Goal: Book appointment/travel/reservation

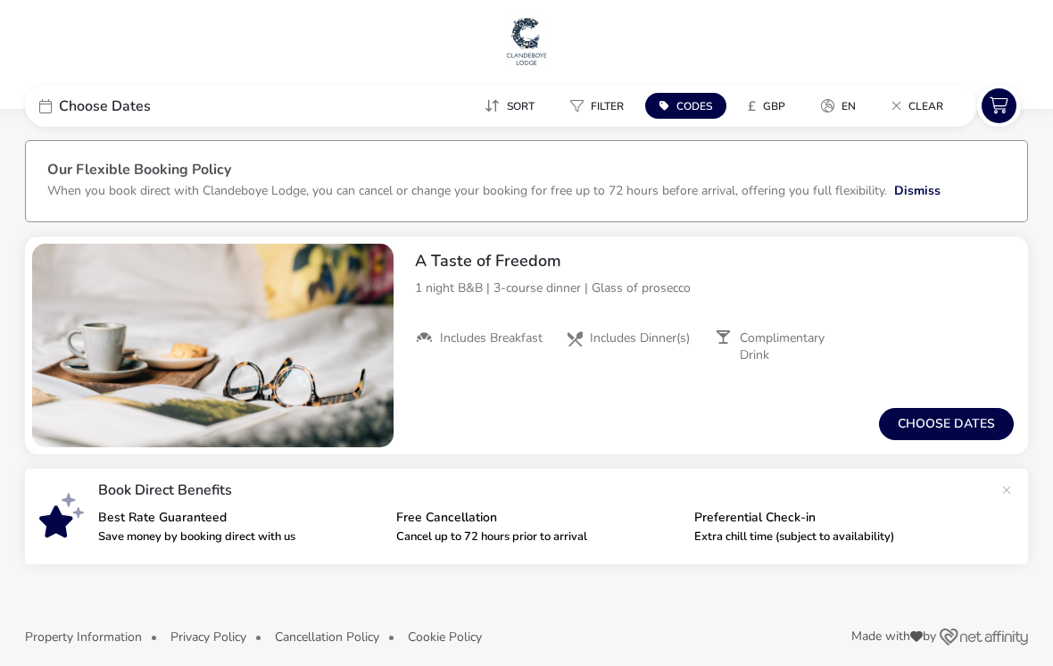
scroll to position [15, 0]
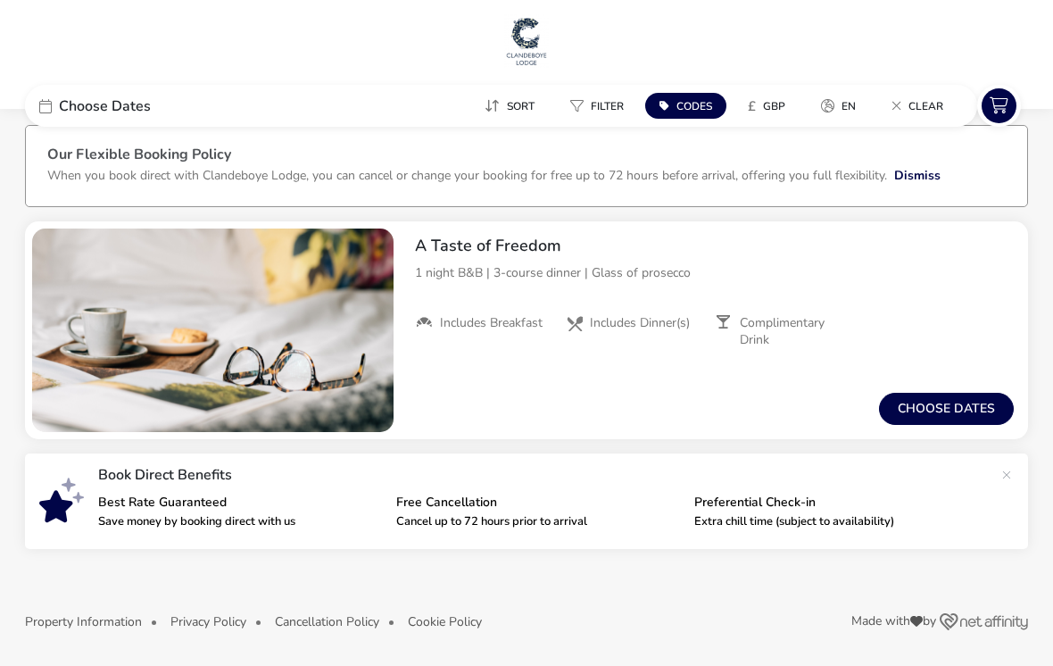
click at [951, 412] on button "Choose dates" at bounding box center [946, 409] width 135 height 32
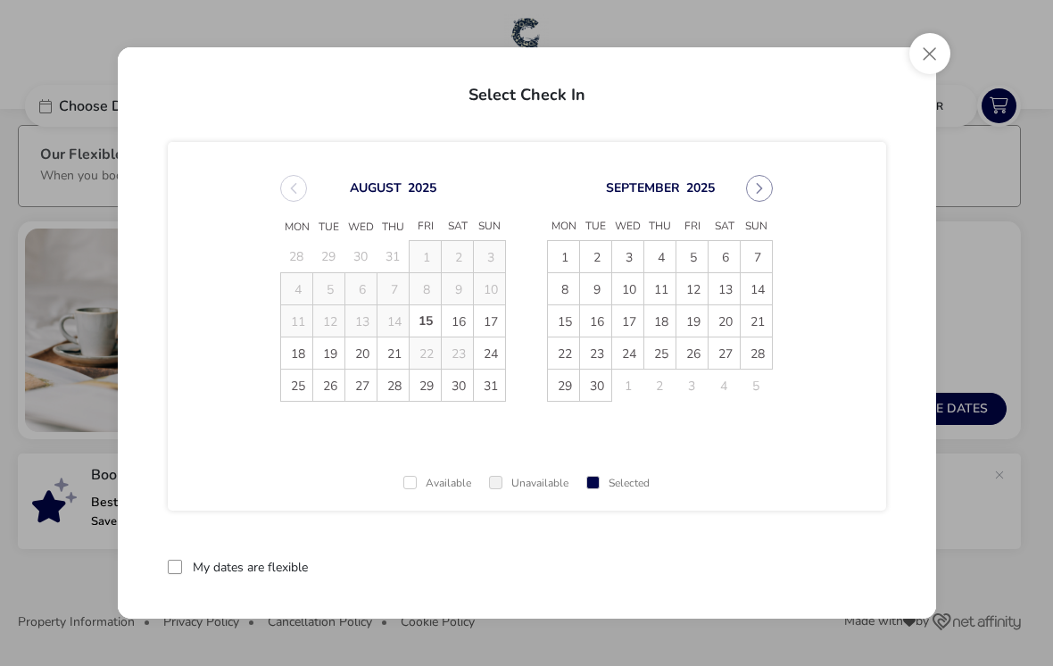
click at [757, 183] on icon "Next Month" at bounding box center [759, 188] width 12 height 12
click at [765, 187] on button "Next Month" at bounding box center [759, 188] width 27 height 27
click at [749, 193] on button "Next Month" at bounding box center [759, 188] width 27 height 27
click at [931, 60] on button "Close" at bounding box center [929, 53] width 41 height 41
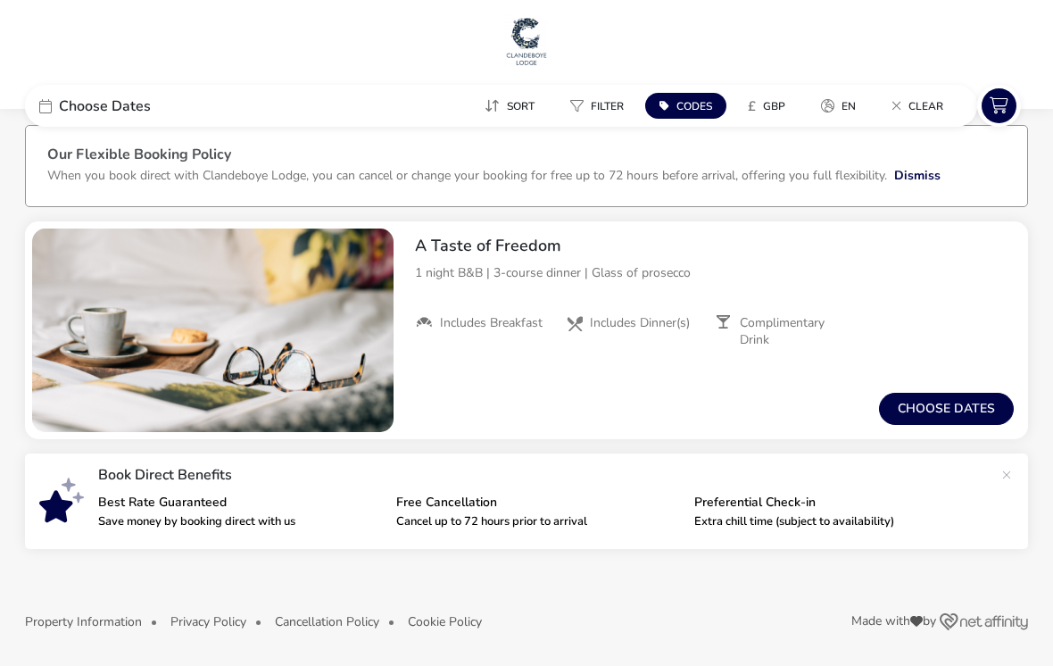
click at [957, 419] on button "Choose dates" at bounding box center [946, 409] width 135 height 32
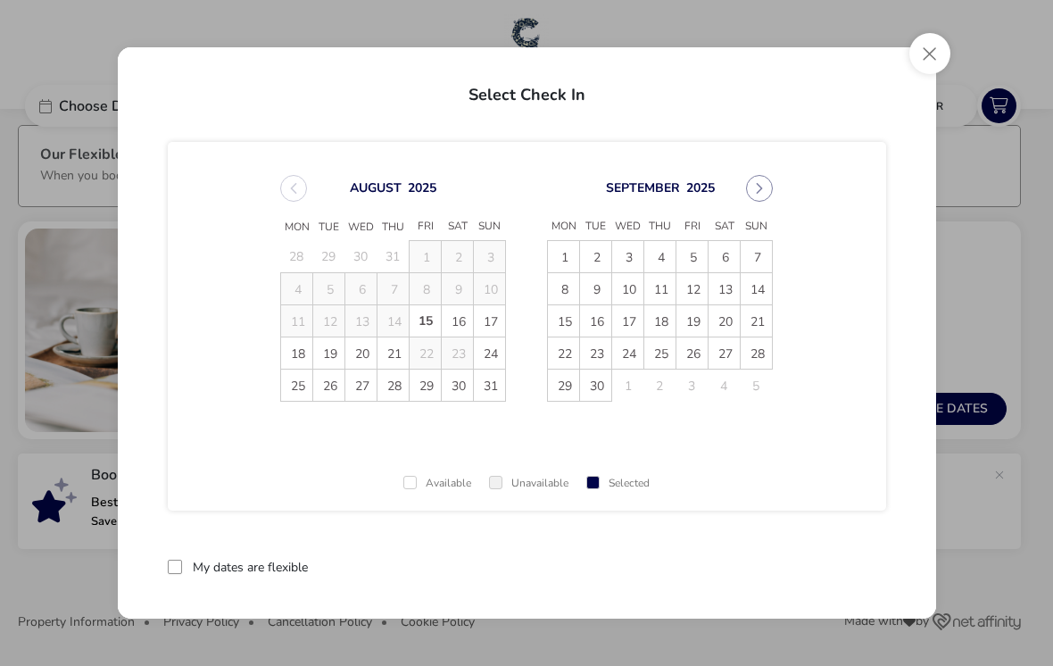
click at [926, 55] on button "Close" at bounding box center [929, 53] width 41 height 41
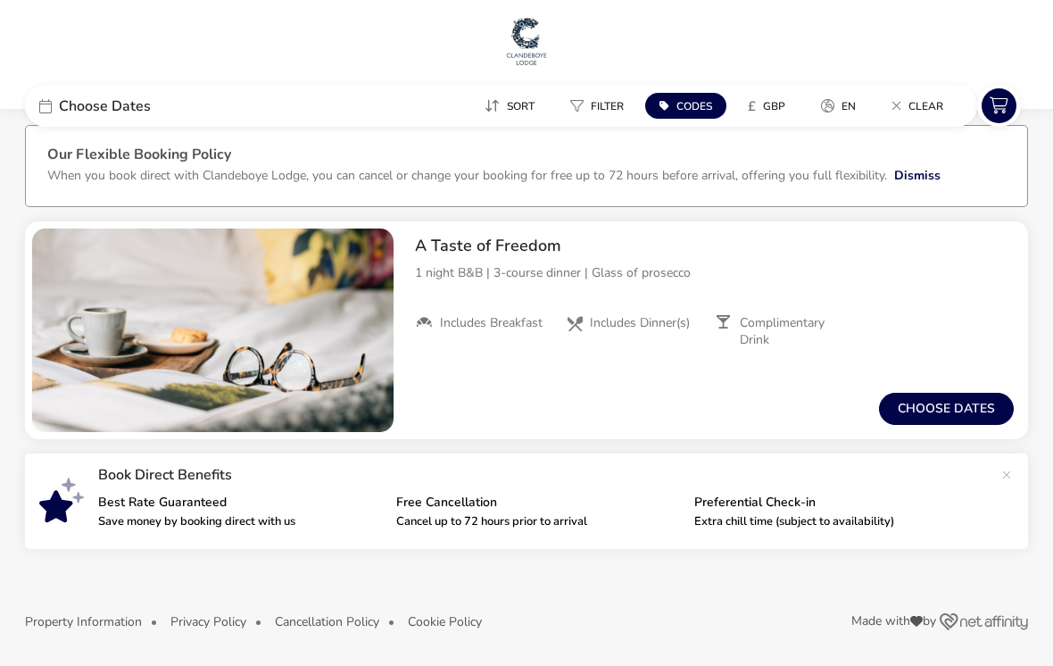
click at [834, 521] on p "Extra chill time (subject to availability)" at bounding box center [836, 522] width 284 height 12
click at [760, 516] on p "Extra chill time (subject to availability)" at bounding box center [836, 522] width 284 height 12
click at [790, 519] on p "Extra chill time (subject to availability)" at bounding box center [836, 522] width 284 height 12
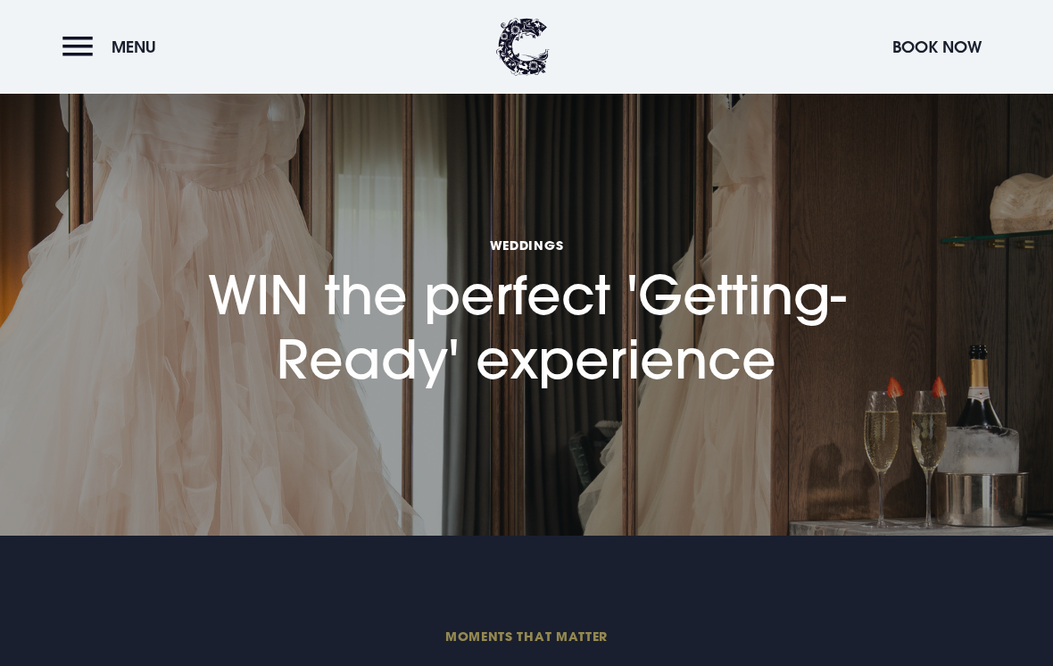
click at [136, 50] on span "Menu" at bounding box center [134, 47] width 45 height 21
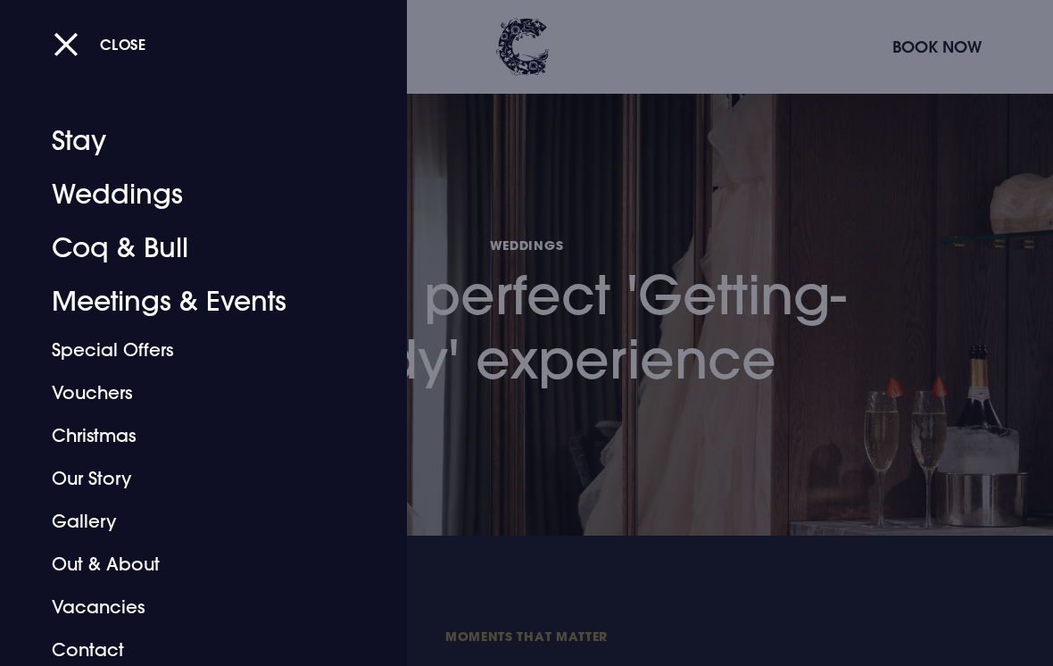
click at [106, 395] on link "Vouchers" at bounding box center [191, 392] width 279 height 43
